Goal: Transaction & Acquisition: Purchase product/service

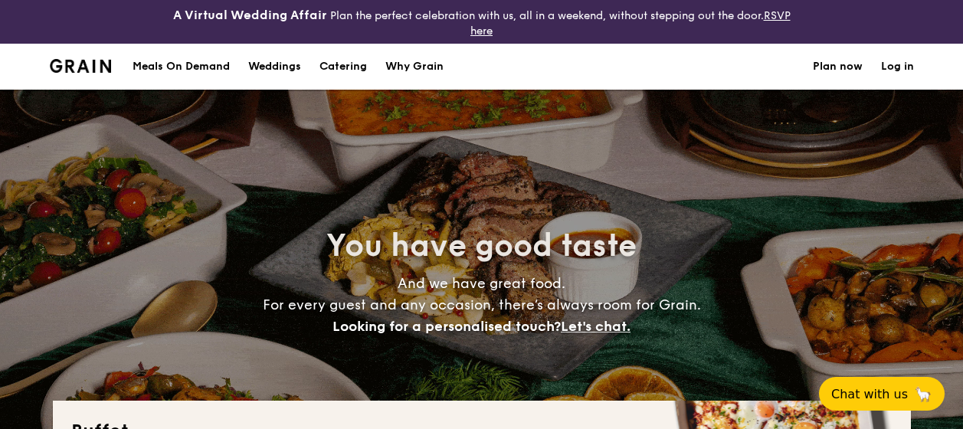
select select
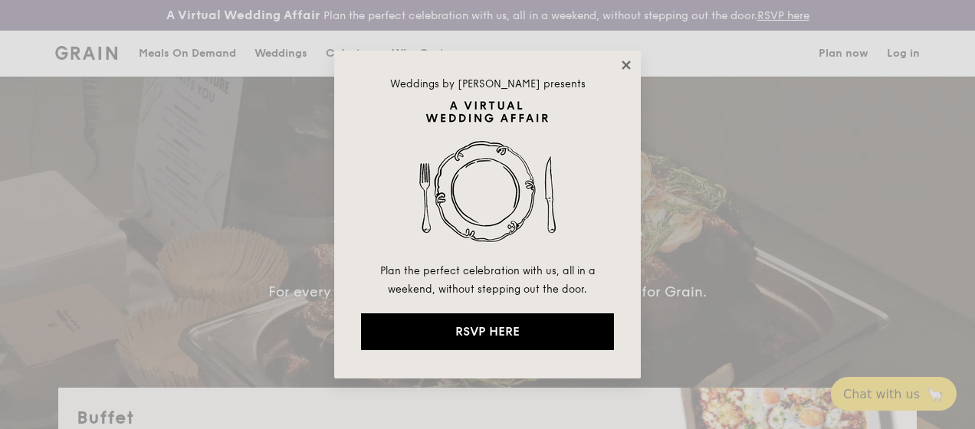
click at [629, 61] on icon at bounding box center [626, 65] width 8 height 8
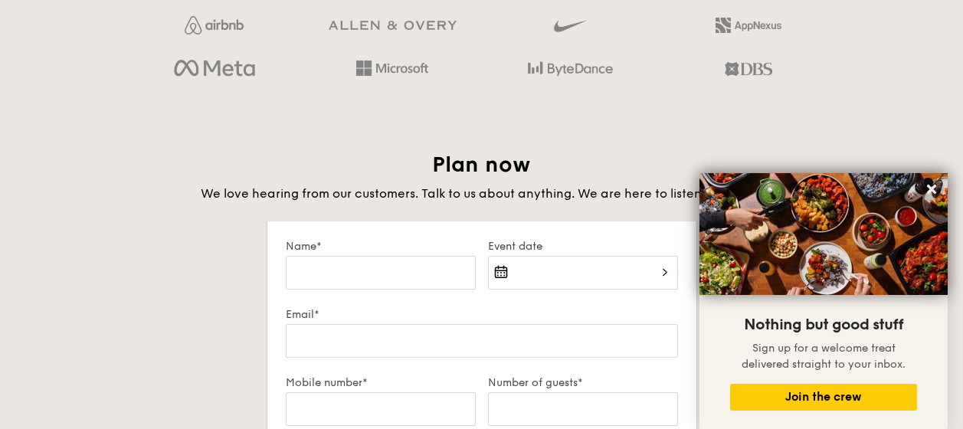
scroll to position [2364, 0]
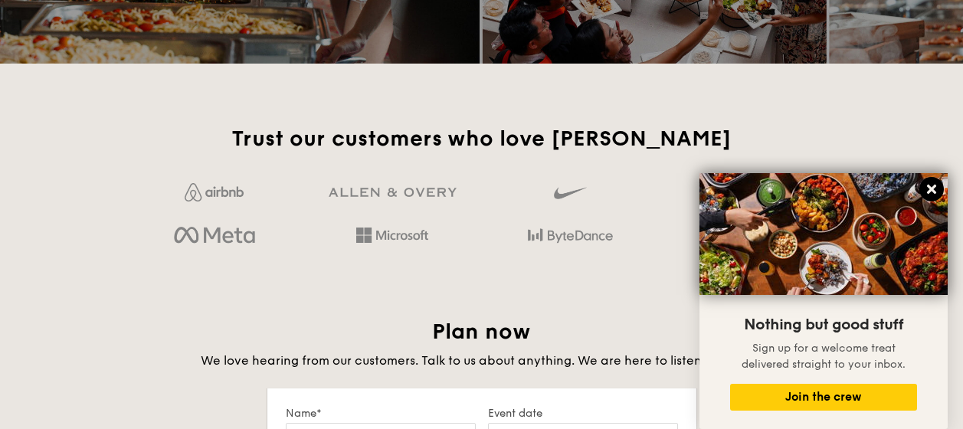
click at [930, 181] on button at bounding box center [932, 189] width 25 height 25
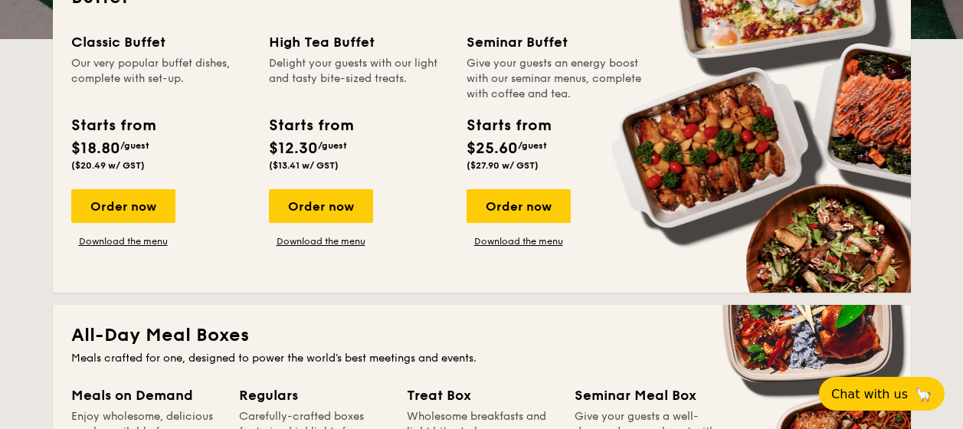
scroll to position [439, 0]
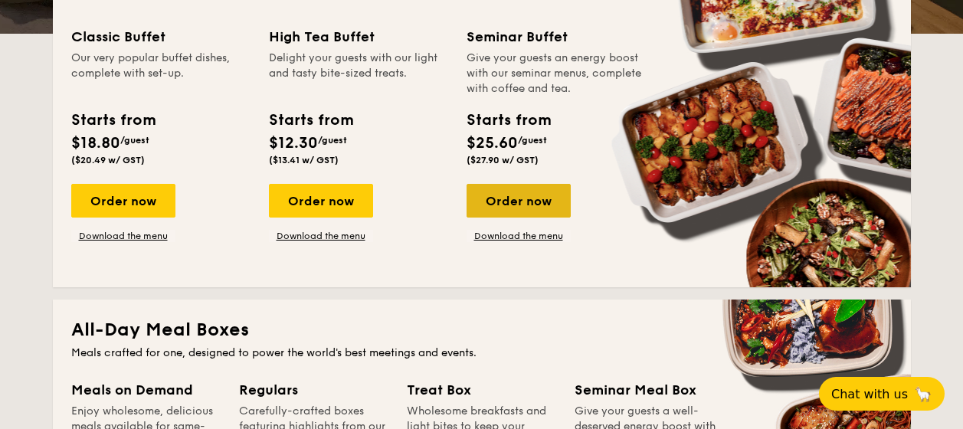
click at [499, 193] on div "Order now" at bounding box center [519, 201] width 104 height 34
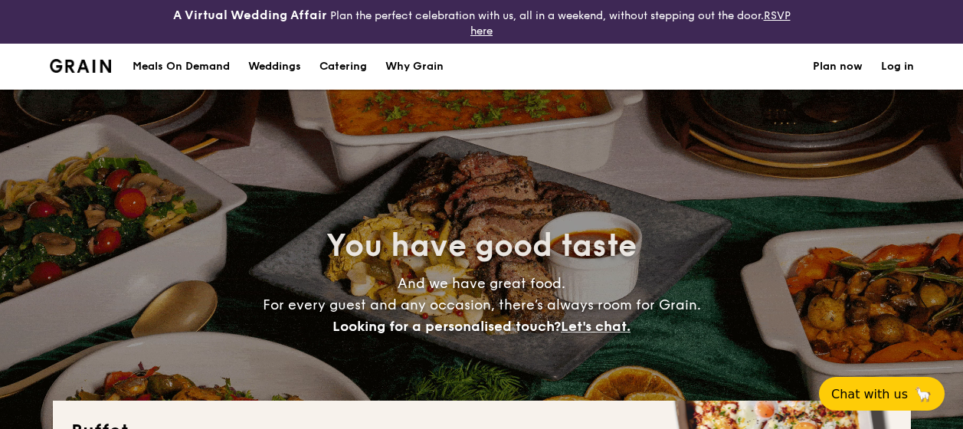
select select
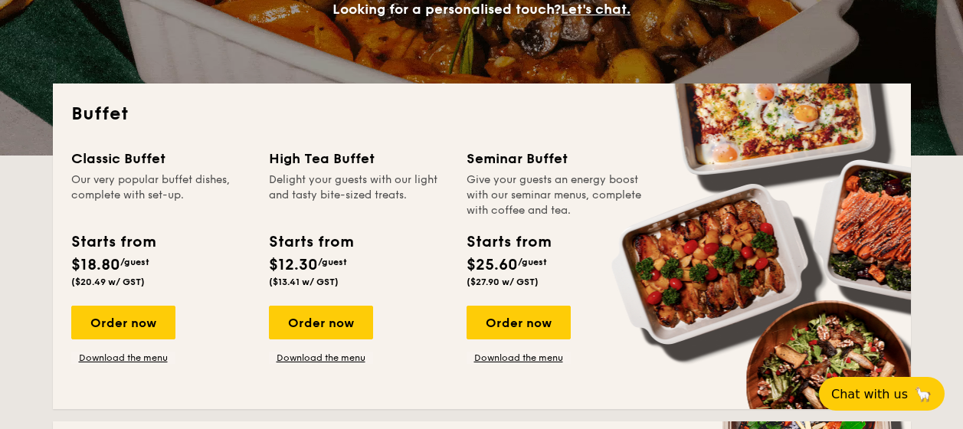
scroll to position [327, 0]
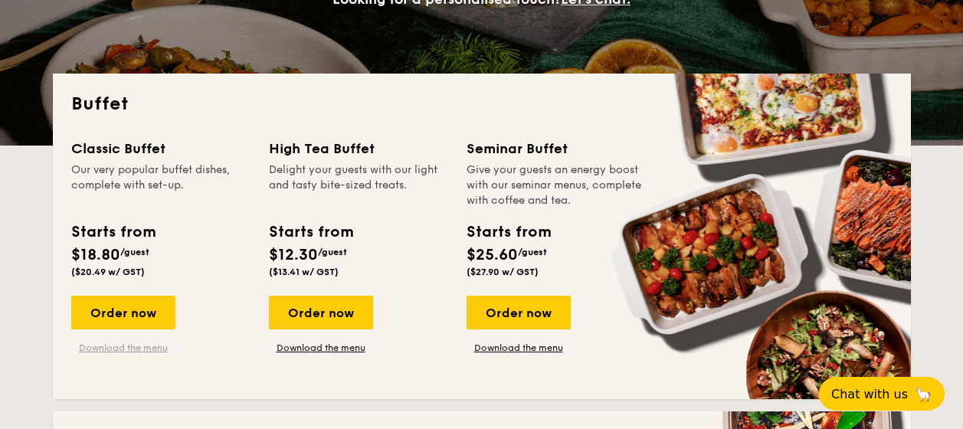
click at [118, 343] on link "Download the menu" at bounding box center [123, 348] width 104 height 12
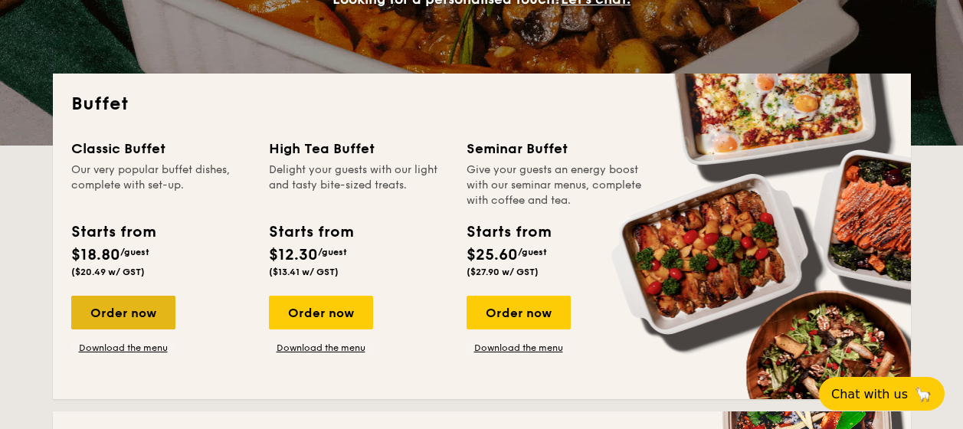
click at [109, 308] on div "Order now" at bounding box center [123, 313] width 104 height 34
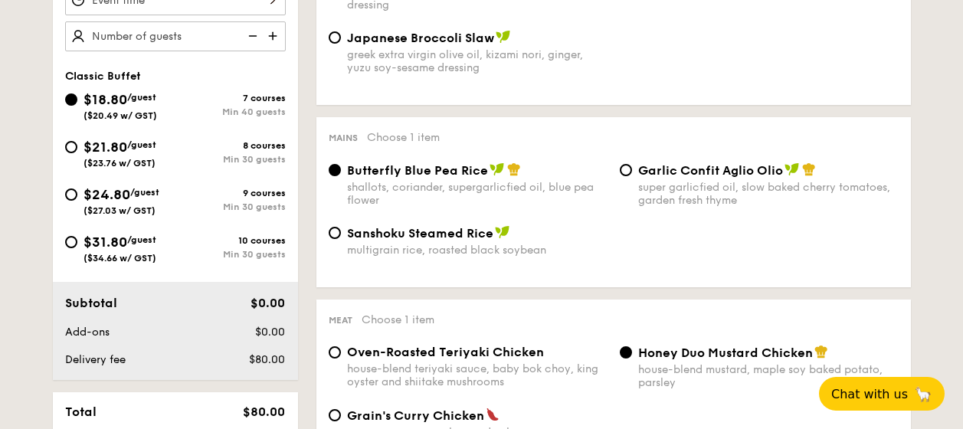
scroll to position [575, 0]
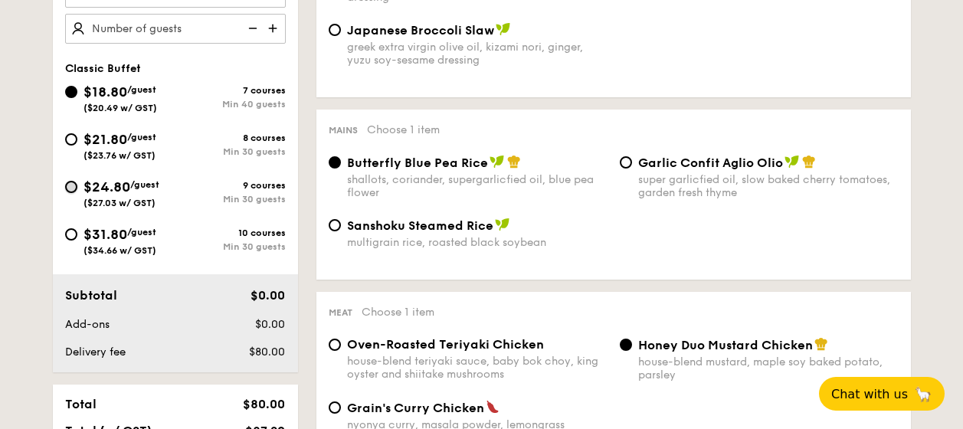
click at [71, 188] on input "$24.80 /guest ($27.03 w/ GST) 9 courses Min 30 guests" at bounding box center [71, 187] width 12 height 12
radio input "true"
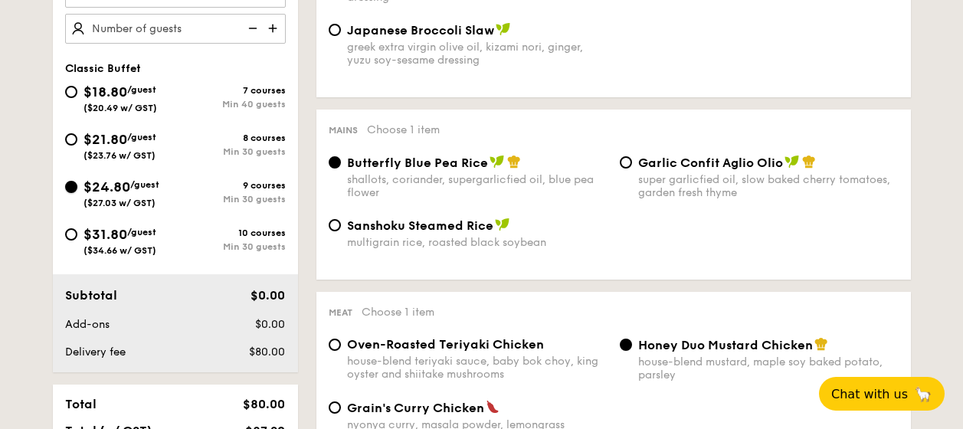
radio input "true"
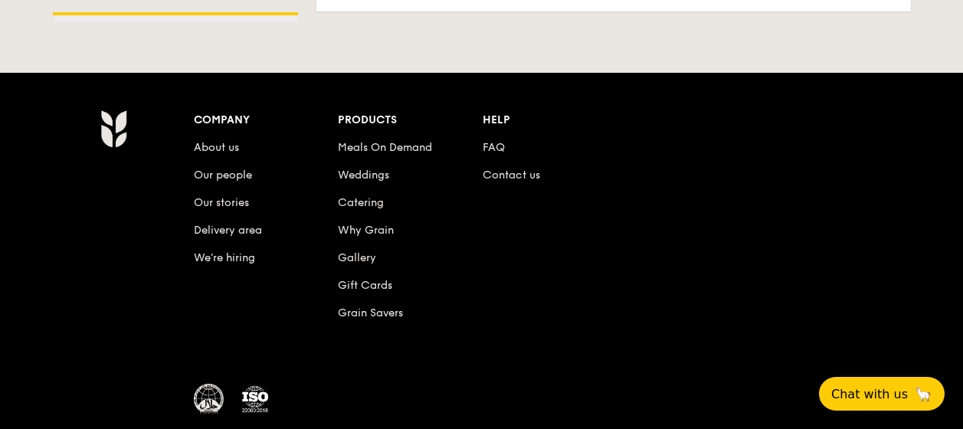
scroll to position [4123, 0]
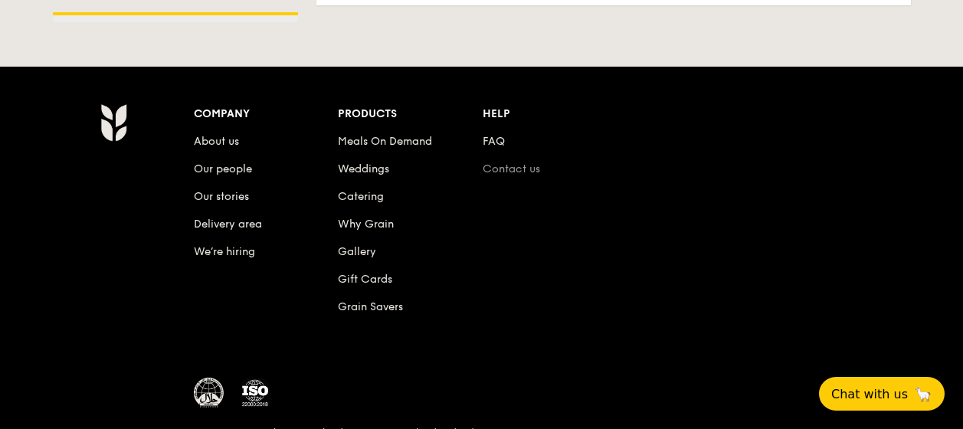
click at [520, 162] on link "Contact us" at bounding box center [511, 168] width 57 height 13
